Goal: Information Seeking & Learning: Learn about a topic

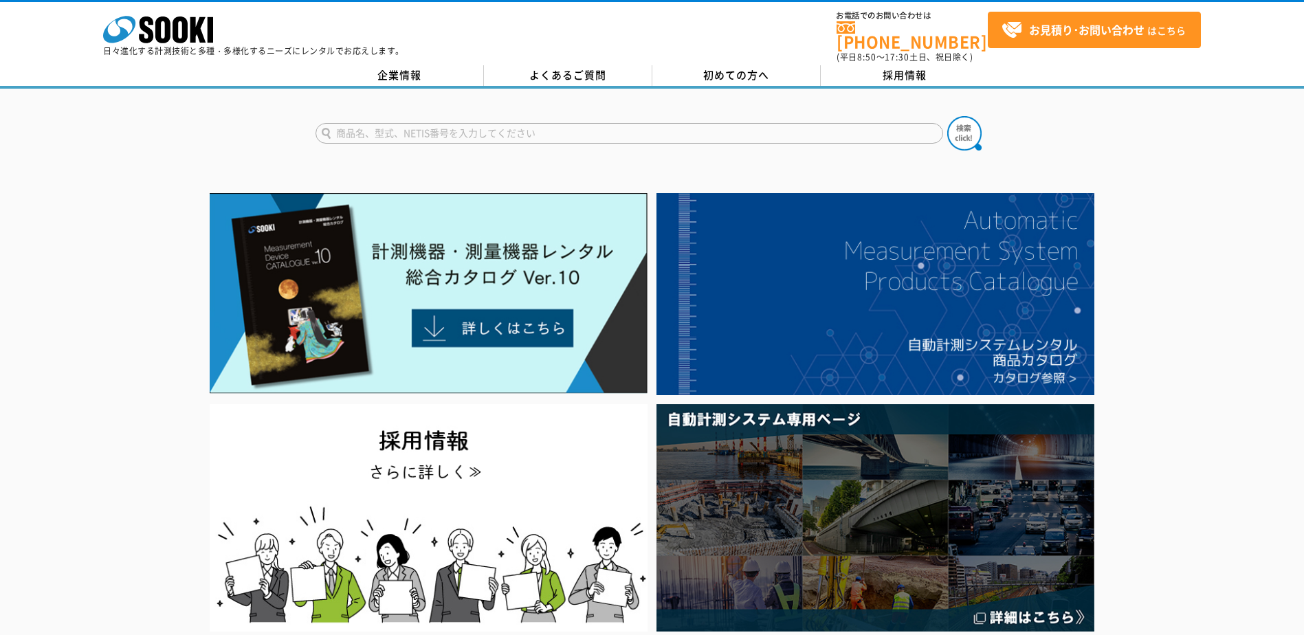
click at [567, 123] on input "text" at bounding box center [630, 133] width 628 height 21
type input "SJ-210"
click at [964, 124] on img at bounding box center [964, 133] width 34 height 34
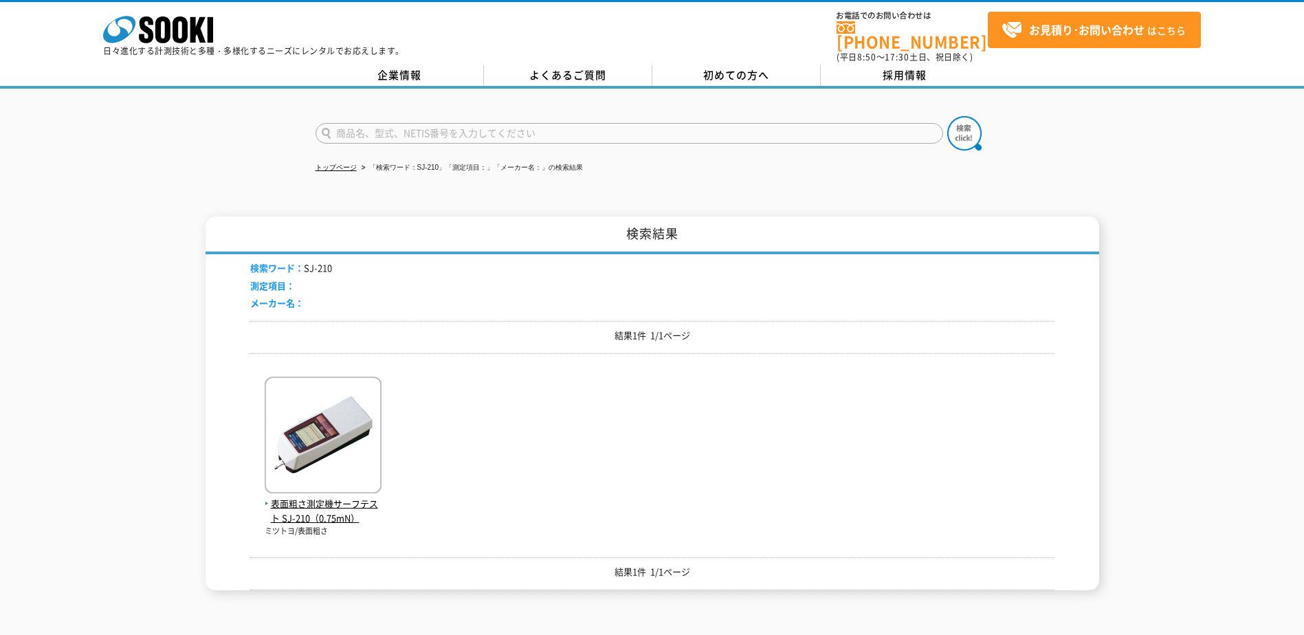
scroll to position [137, 0]
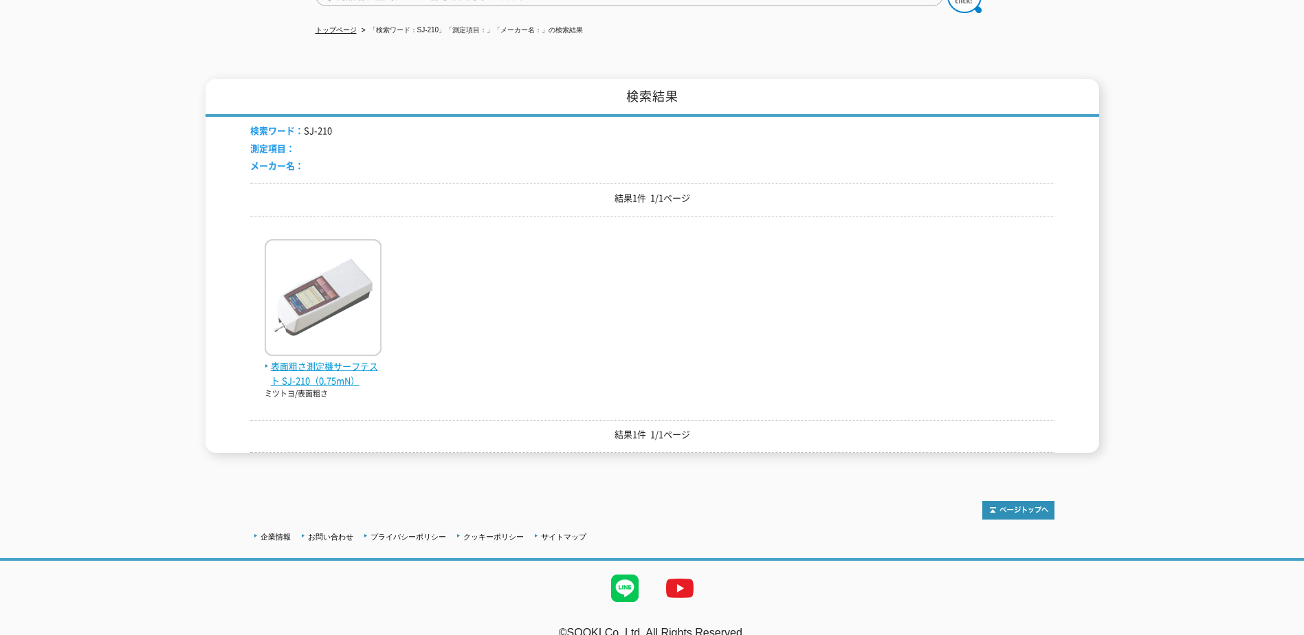
click at [333, 329] on img at bounding box center [323, 299] width 117 height 120
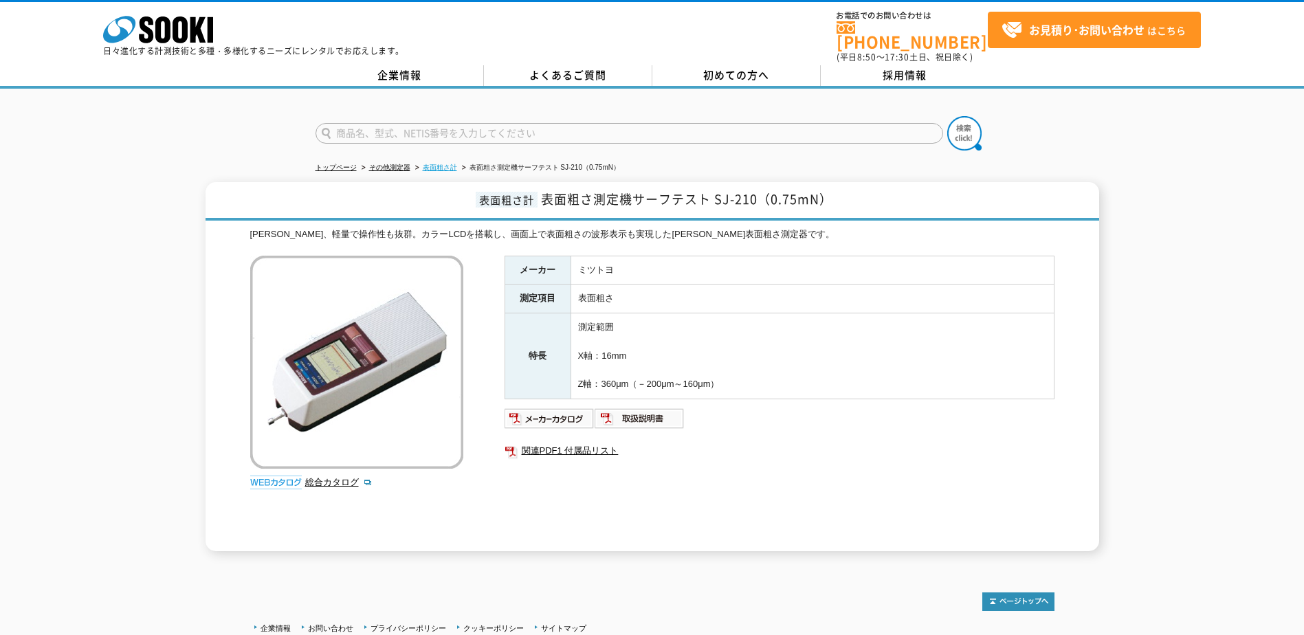
click at [448, 164] on link "表面粗さ計" at bounding box center [440, 168] width 34 height 8
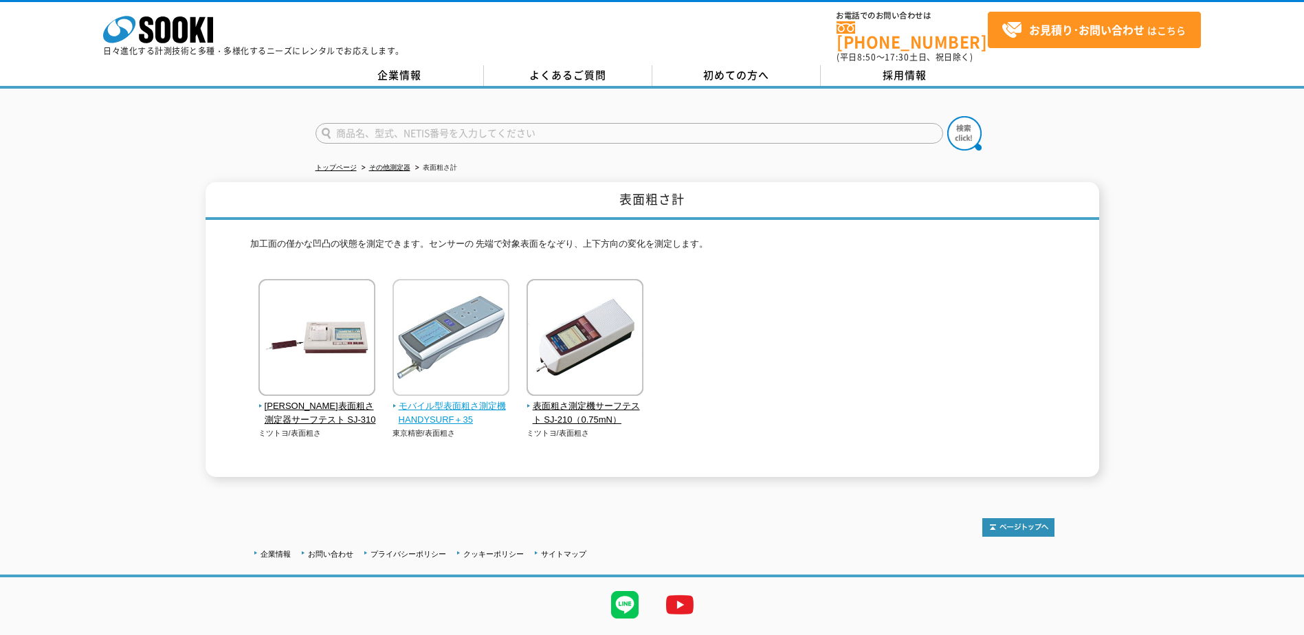
click at [455, 314] on img at bounding box center [451, 339] width 117 height 120
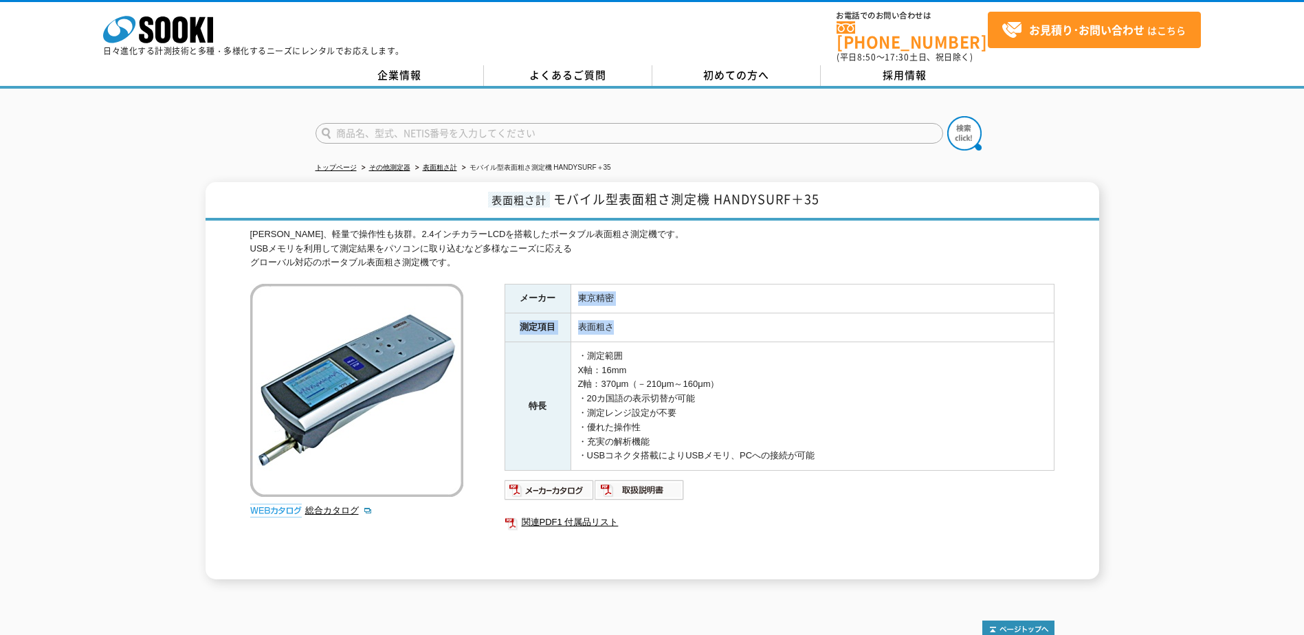
drag, startPoint x: 623, startPoint y: 324, endPoint x: 577, endPoint y: 289, distance: 57.3
click at [577, 289] on tbody "メーカー 東京精密 測定項目 表面粗さ 特長 ・測定範囲 X軸：16mm Z軸：370μm（－210μm～160μm） ・20カ国語の表示切替が可能 ・測定レ…" at bounding box center [779, 378] width 549 height 186
drag, startPoint x: 577, startPoint y: 289, endPoint x: 657, endPoint y: 291, distance: 79.8
click at [657, 291] on td "東京精密" at bounding box center [812, 299] width 483 height 29
drag, startPoint x: 624, startPoint y: 321, endPoint x: 582, endPoint y: 271, distance: 65.4
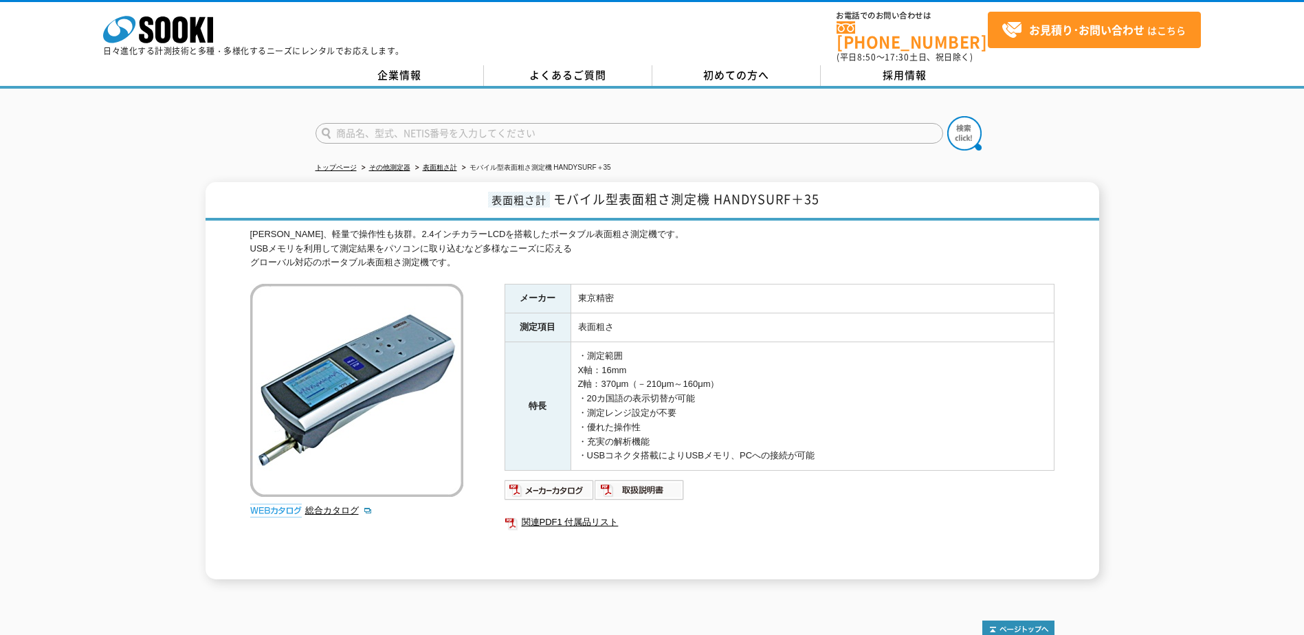
click at [582, 271] on div "[PERSON_NAME]、軽量で操作性も抜群。2.4インチカラーLCDを搭載したポータブル表面粗さ測定機です。 USBメモリを利用して測定結果をパソコンに取…" at bounding box center [652, 404] width 804 height 352
drag, startPoint x: 582, startPoint y: 271, endPoint x: 593, endPoint y: 278, distance: 13.3
click at [593, 285] on td "東京精密" at bounding box center [812, 299] width 483 height 29
drag, startPoint x: 579, startPoint y: 291, endPoint x: 621, endPoint y: 315, distance: 48.3
click at [621, 315] on tbody "メーカー 東京精密 測定項目 表面粗さ 特長 ・測定範囲 X軸：16mm Z軸：370μm（－210μm～160μm） ・20カ国語の表示切替が可能 ・測定レ…" at bounding box center [779, 378] width 549 height 186
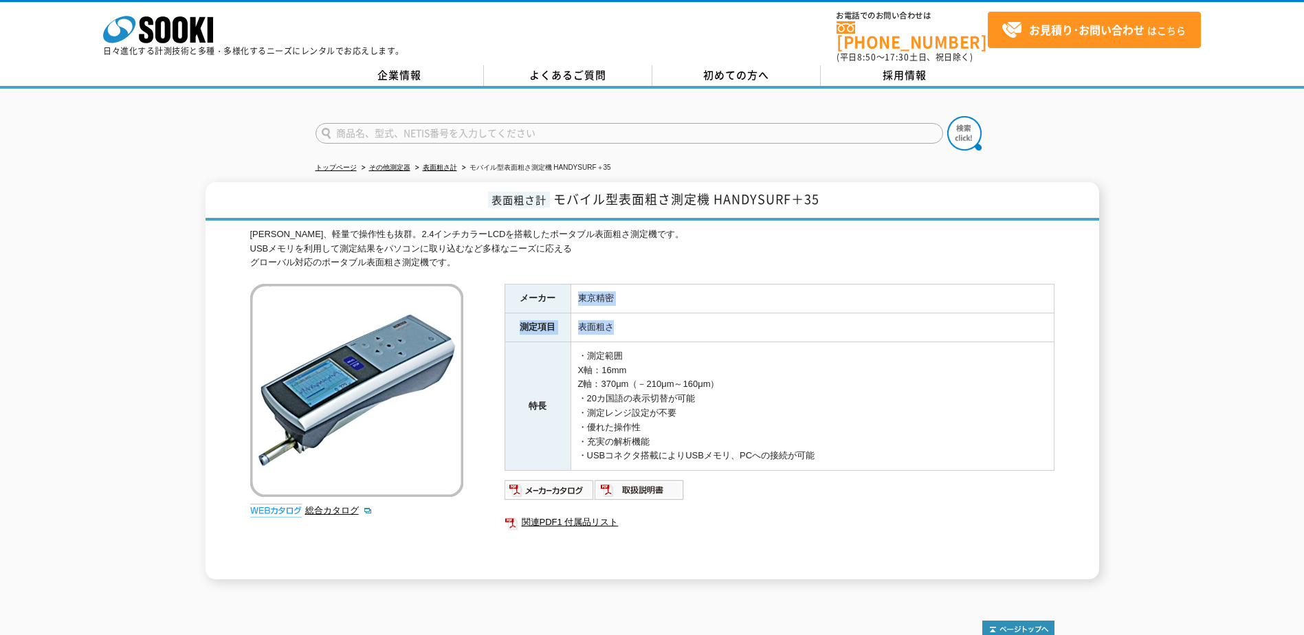
drag, startPoint x: 621, startPoint y: 315, endPoint x: 621, endPoint y: 322, distance: 7.6
click at [621, 322] on td "表面粗さ" at bounding box center [812, 327] width 483 height 29
drag, startPoint x: 582, startPoint y: 289, endPoint x: 614, endPoint y: 318, distance: 42.8
click at [614, 318] on tbody "メーカー 東京精密 測定項目 表面粗さ 特長 ・測定範囲 X軸：16mm Z軸：370μm（－210μm～160μm） ・20カ国語の表示切替が可能 ・測定レ…" at bounding box center [779, 378] width 549 height 186
click at [545, 484] on img at bounding box center [550, 490] width 90 height 22
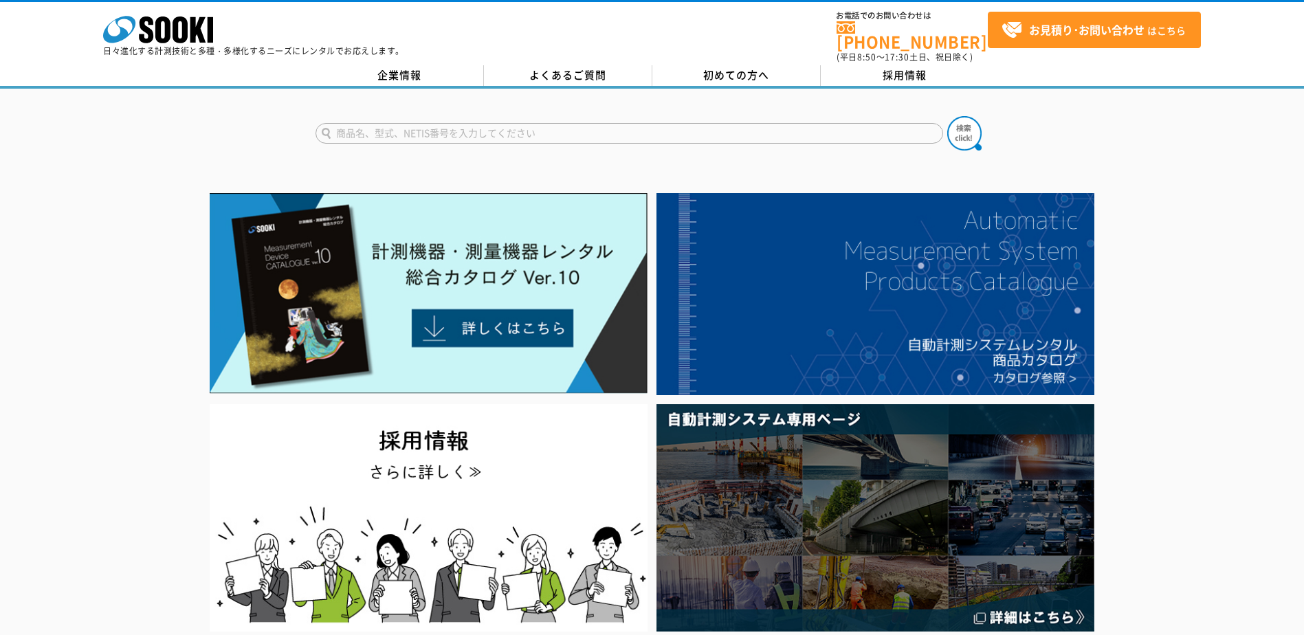
click at [520, 127] on input "text" at bounding box center [630, 133] width 628 height 21
type input "表面粗さ"
click at [947, 116] on button at bounding box center [964, 133] width 34 height 34
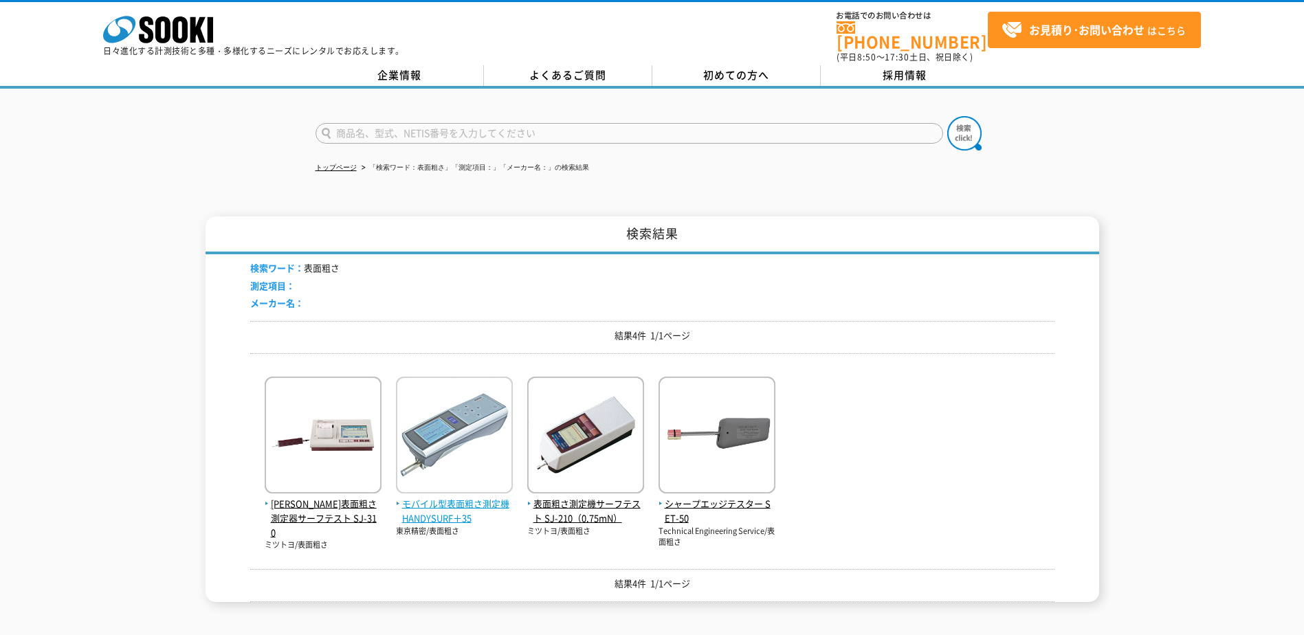
click at [481, 406] on img at bounding box center [454, 437] width 117 height 120
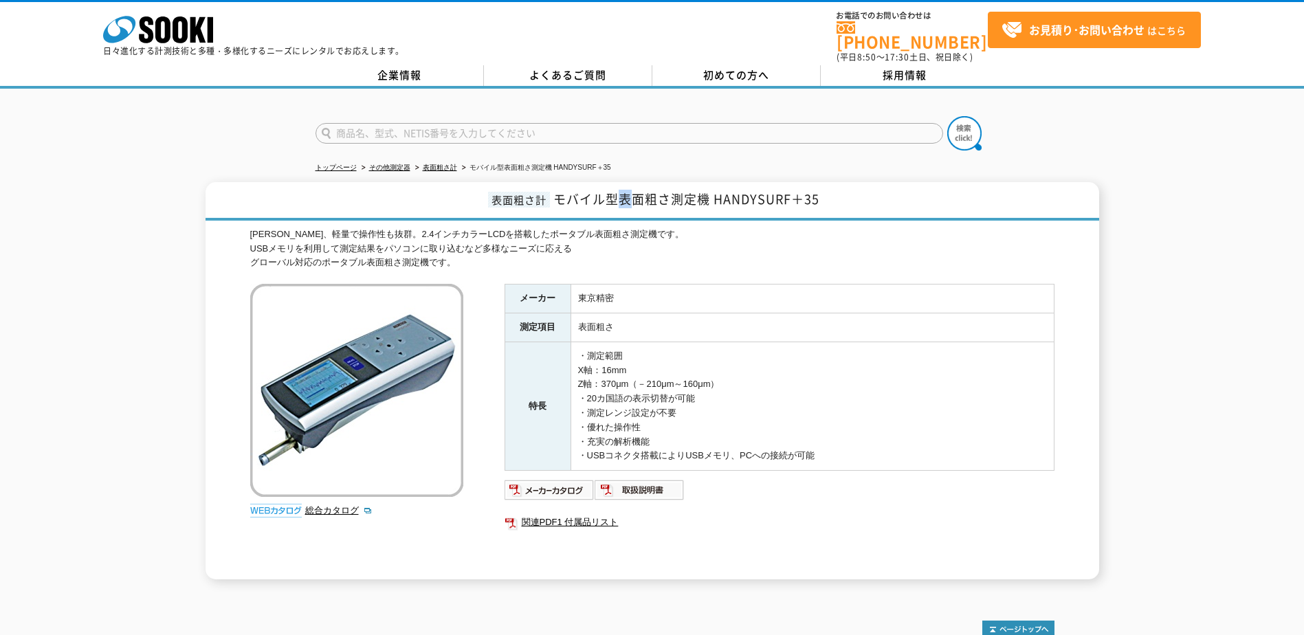
click at [630, 190] on span "モバイル型表面粗さ測定機 HANDYSURF＋35" at bounding box center [686, 199] width 266 height 19
click at [641, 190] on span "モバイル型表面粗さ測定機 HANDYSURF＋35" at bounding box center [686, 199] width 266 height 19
drag, startPoint x: 621, startPoint y: 190, endPoint x: 819, endPoint y: 189, distance: 198.0
click at [819, 190] on span "モバイル型表面粗さ測定機 HANDYSURF＋35" at bounding box center [686, 199] width 266 height 19
drag, startPoint x: 819, startPoint y: 189, endPoint x: 798, endPoint y: 190, distance: 21.3
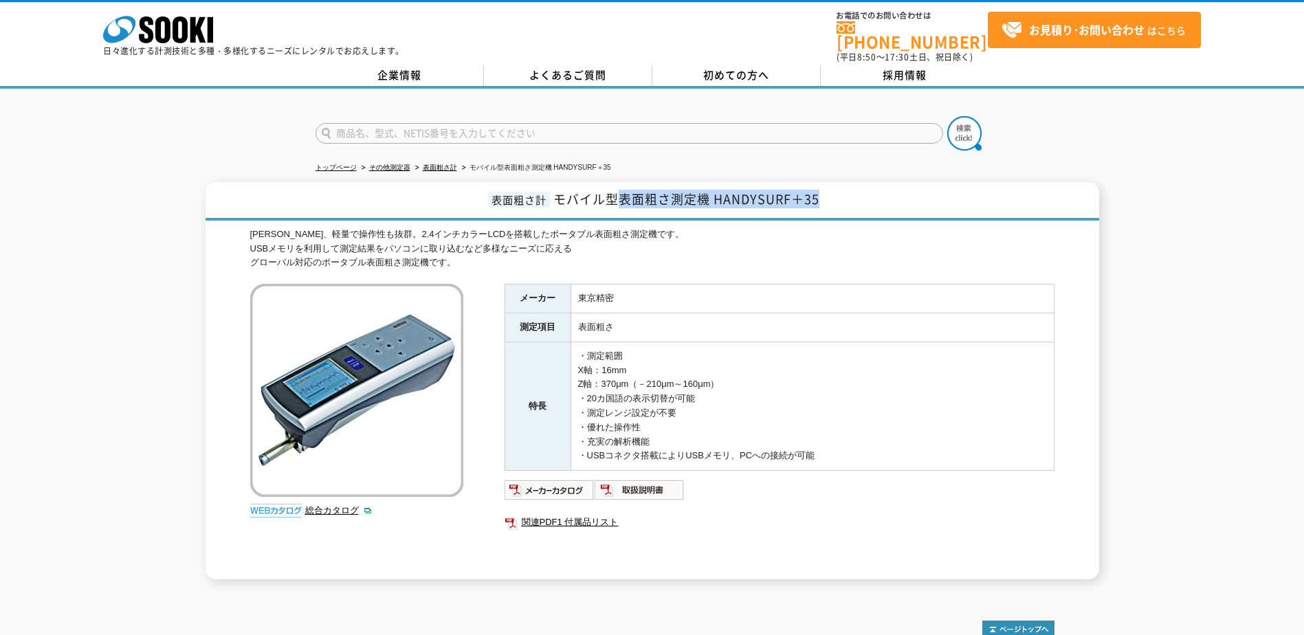
copy span "表面粗さ測定機 HANDYSURF＋35"
